Goal: Task Accomplishment & Management: Use online tool/utility

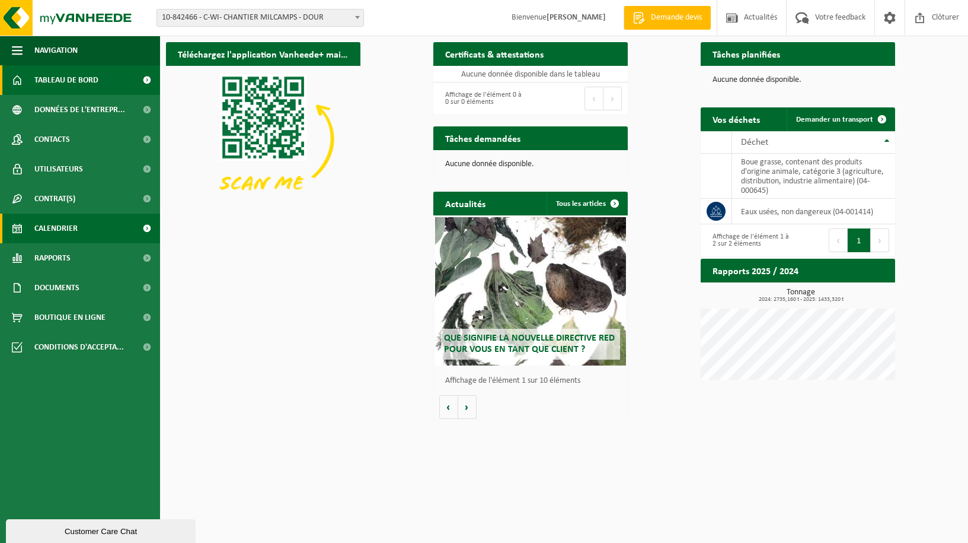
click at [102, 230] on link "Calendrier" at bounding box center [80, 229] width 160 height 30
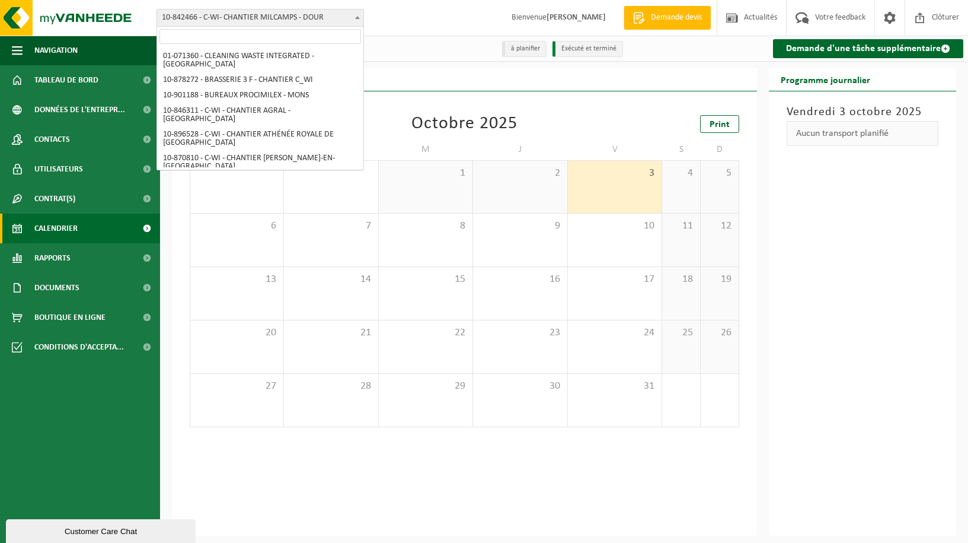
click at [291, 20] on span "10-842466 - C-WI- CHANTIER MILCAMPS - DOUR" at bounding box center [260, 17] width 206 height 17
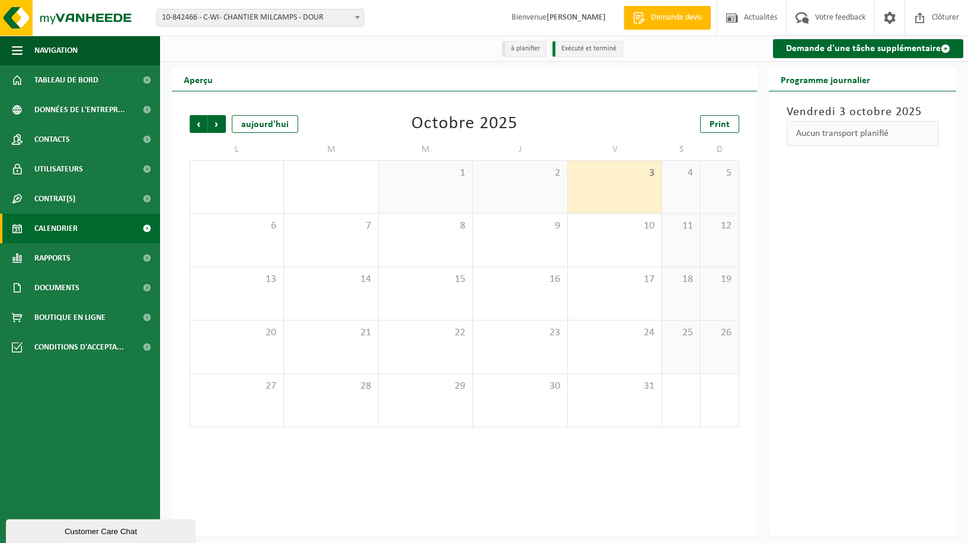
click at [291, 20] on span "10-842466 - C-WI- CHANTIER MILCAMPS - DOUR" at bounding box center [260, 17] width 206 height 17
click at [820, 54] on link "Demande d'une tâche supplémentaire" at bounding box center [868, 48] width 190 height 19
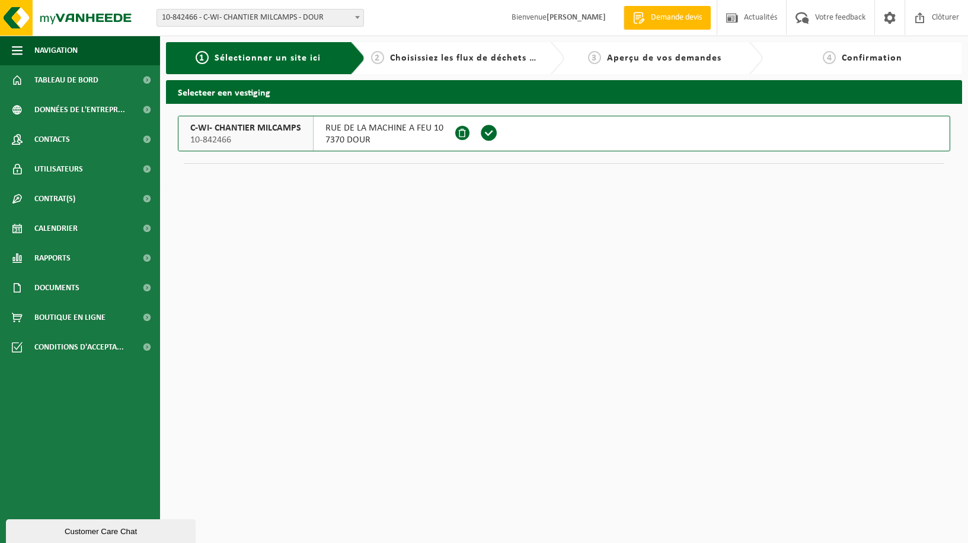
click at [488, 142] on span at bounding box center [489, 133] width 33 height 34
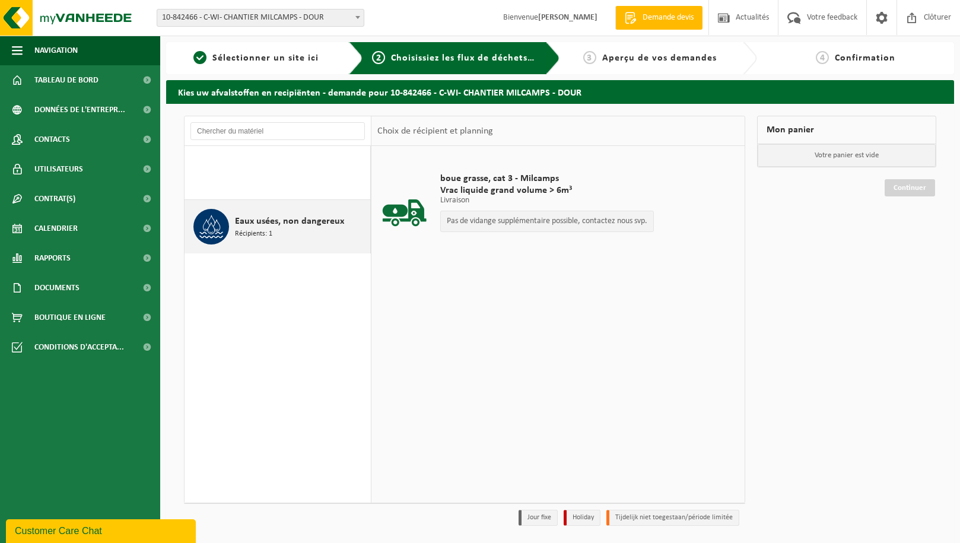
click at [293, 233] on div "Eaux usées, non dangereux Récipients: 1" at bounding box center [301, 227] width 132 height 36
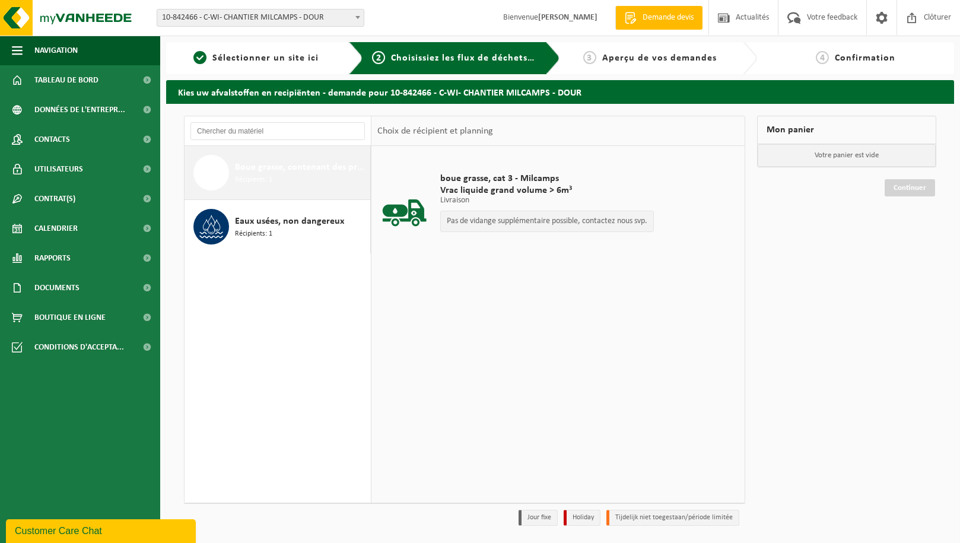
click at [294, 184] on div "Boue grasse, contenant des produits d'origine animale, catégorie 3 (agriculture…" at bounding box center [301, 173] width 132 height 36
